Goal: Find specific page/section: Find specific page/section

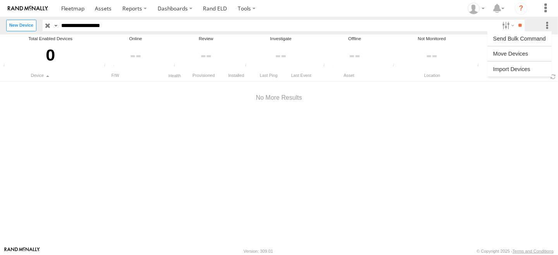
click at [547, 26] on label at bounding box center [546, 25] width 9 height 11
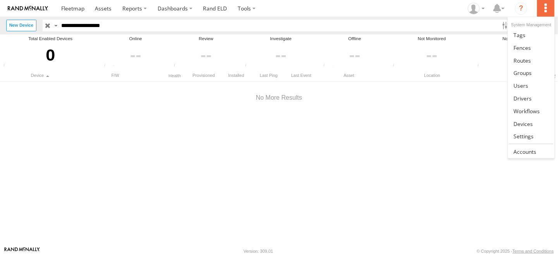
click at [543, 9] on label at bounding box center [545, 8] width 17 height 17
click at [535, 123] on link at bounding box center [531, 124] width 46 height 13
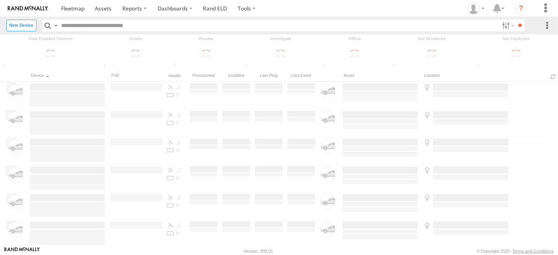
type input "**********"
